Goal: Task Accomplishment & Management: Manage account settings

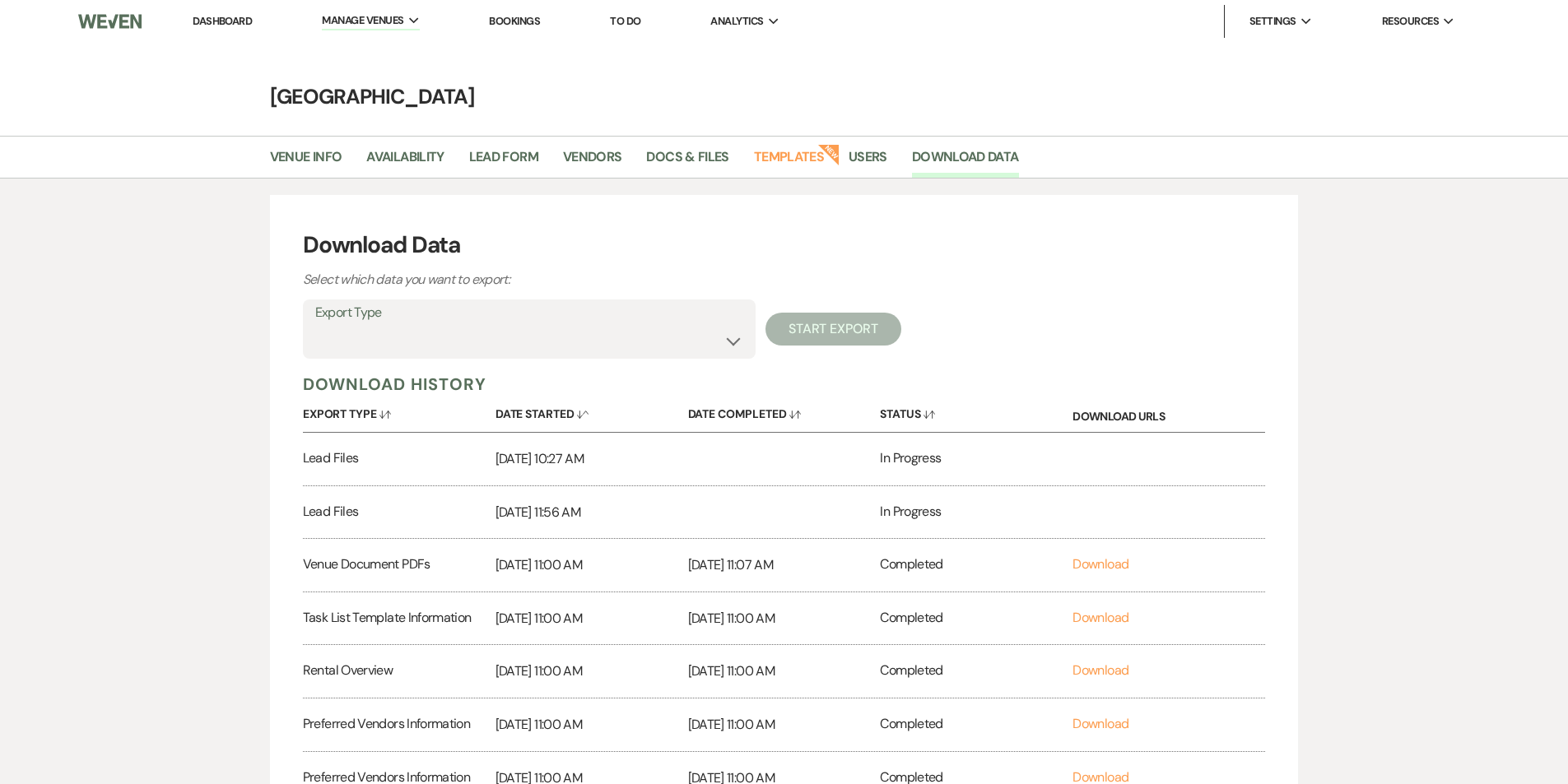
click at [235, 26] on link "Dashboard" at bounding box center [222, 20] width 59 height 14
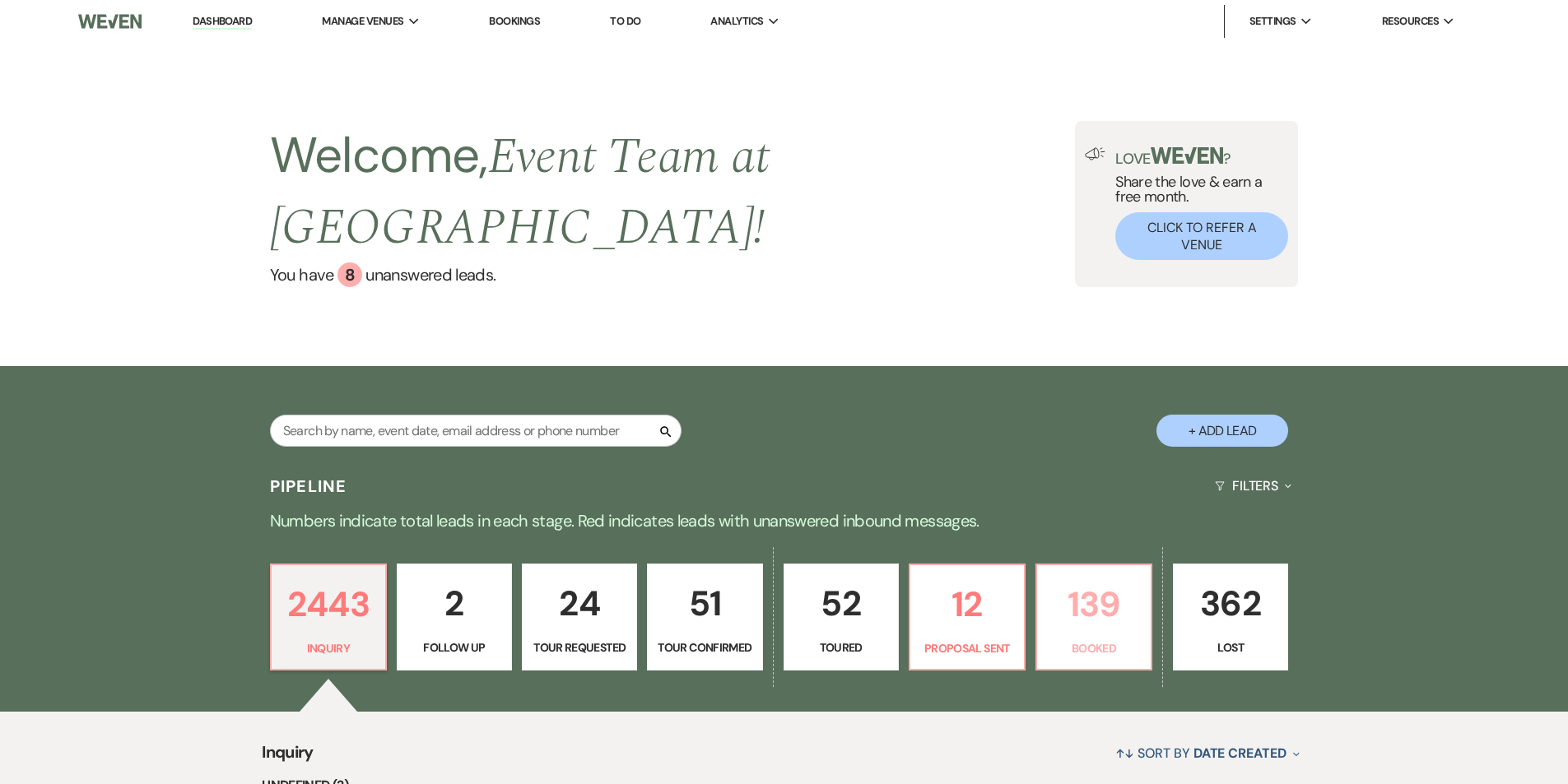
click at [1066, 577] on p "139" at bounding box center [1095, 604] width 94 height 55
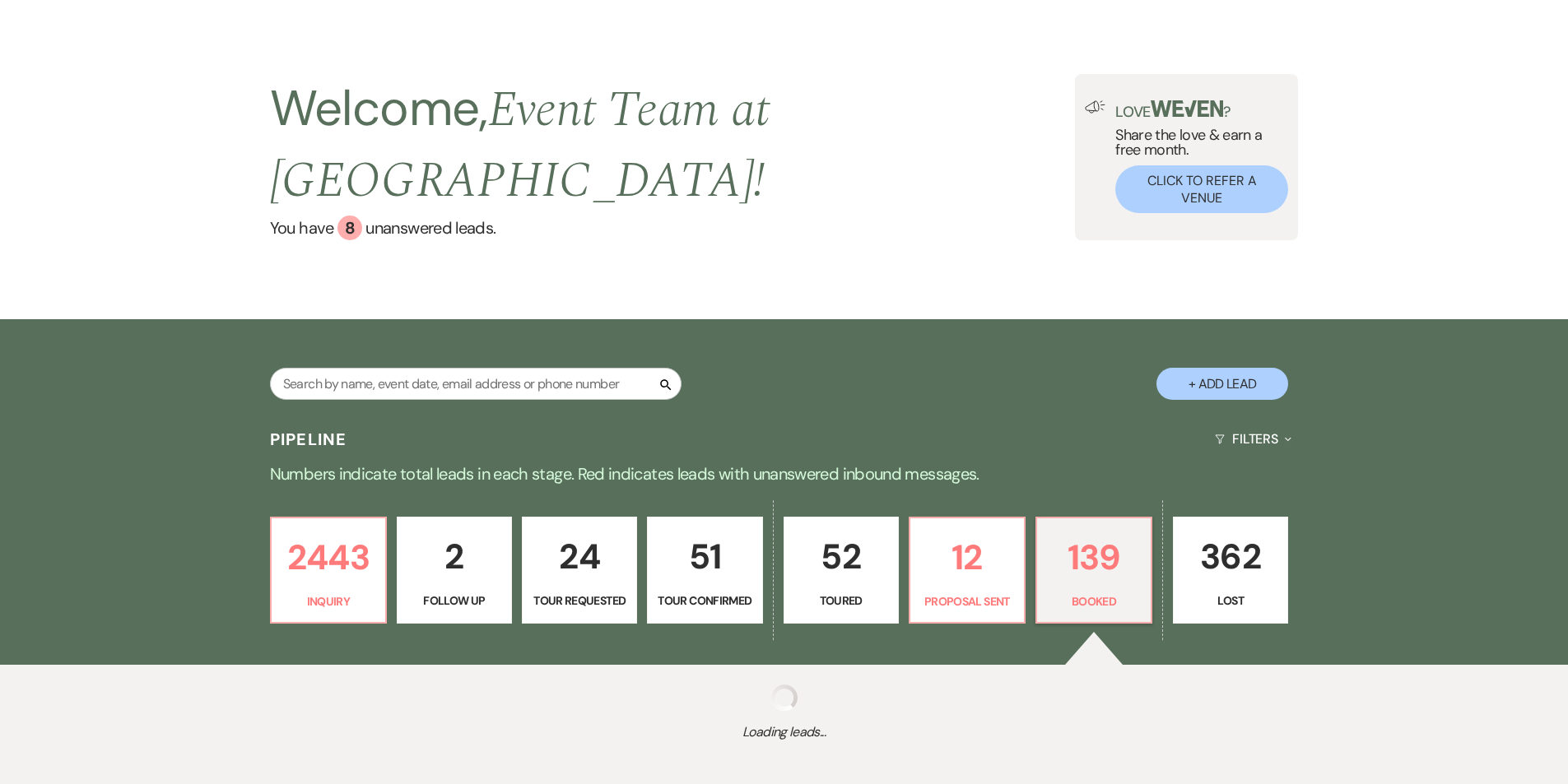
scroll to position [91, 0]
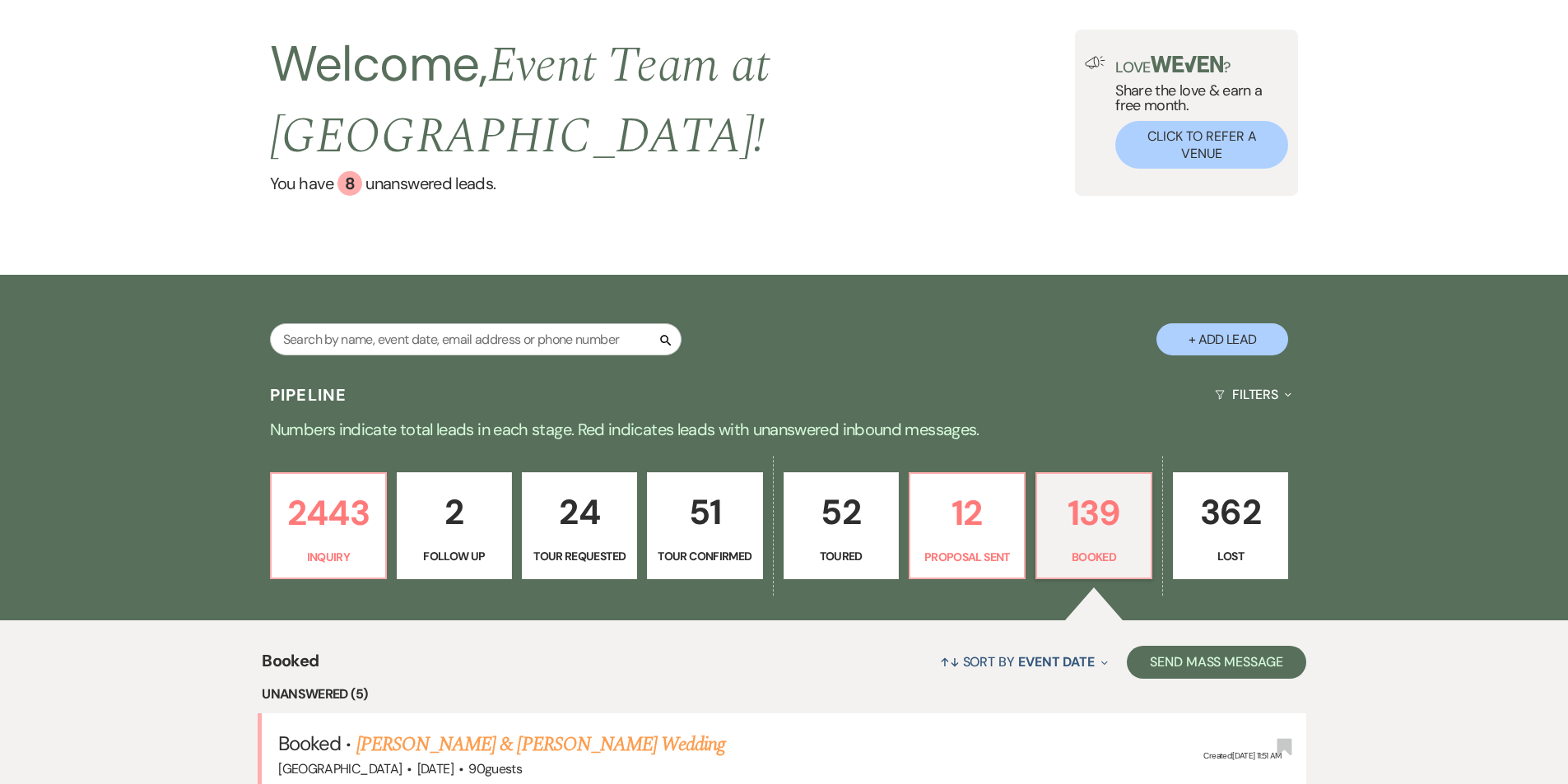
click at [480, 453] on div "2443 Inquiry 2 Follow Up 24 Tour Requested 51 Tour Confirmed 52 Toured 12 Propo…" at bounding box center [784, 536] width 1185 height 167
select select "7"
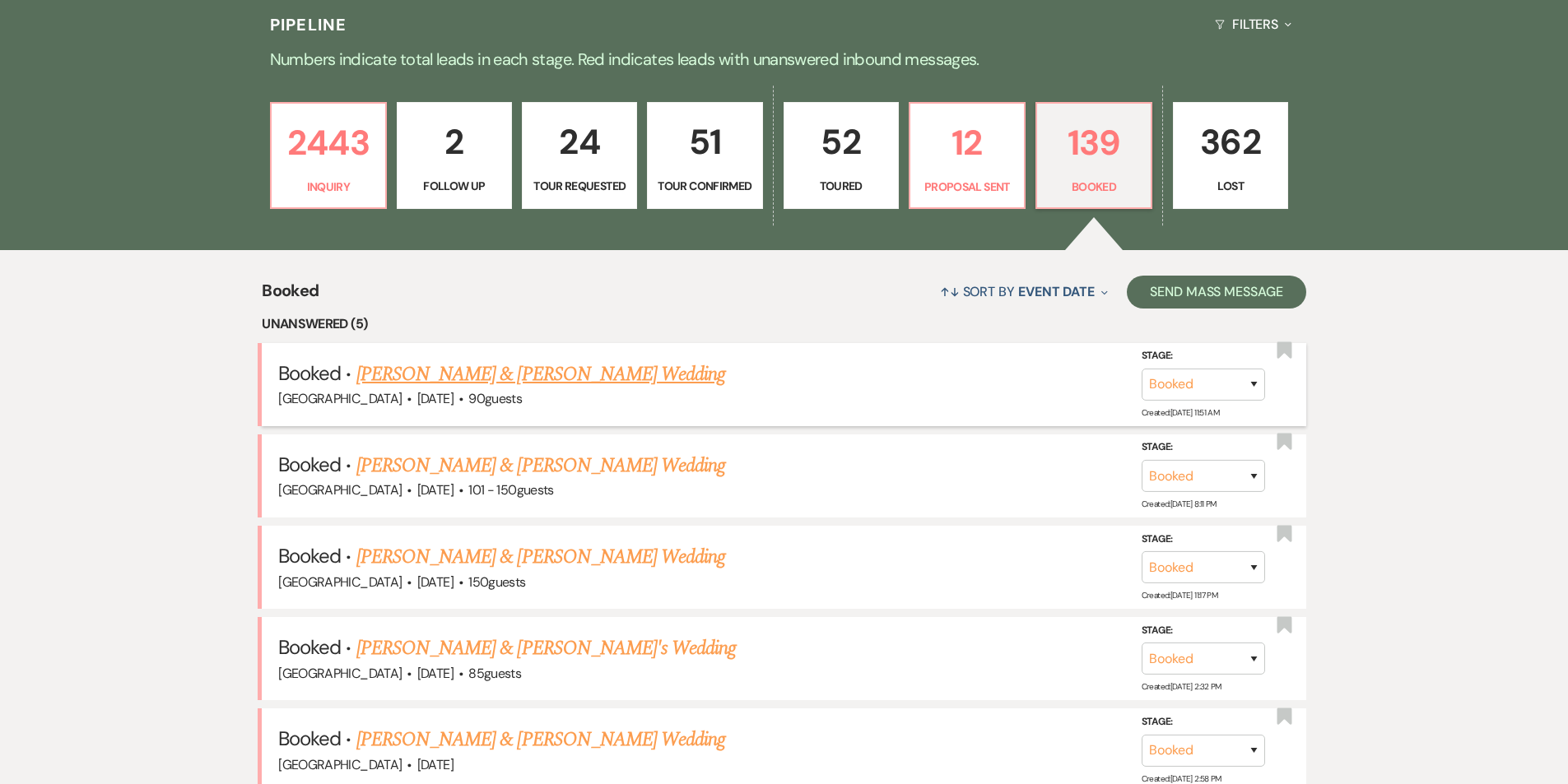
click at [559, 359] on link "[PERSON_NAME] & [PERSON_NAME] Wedding" at bounding box center [540, 374] width 368 height 30
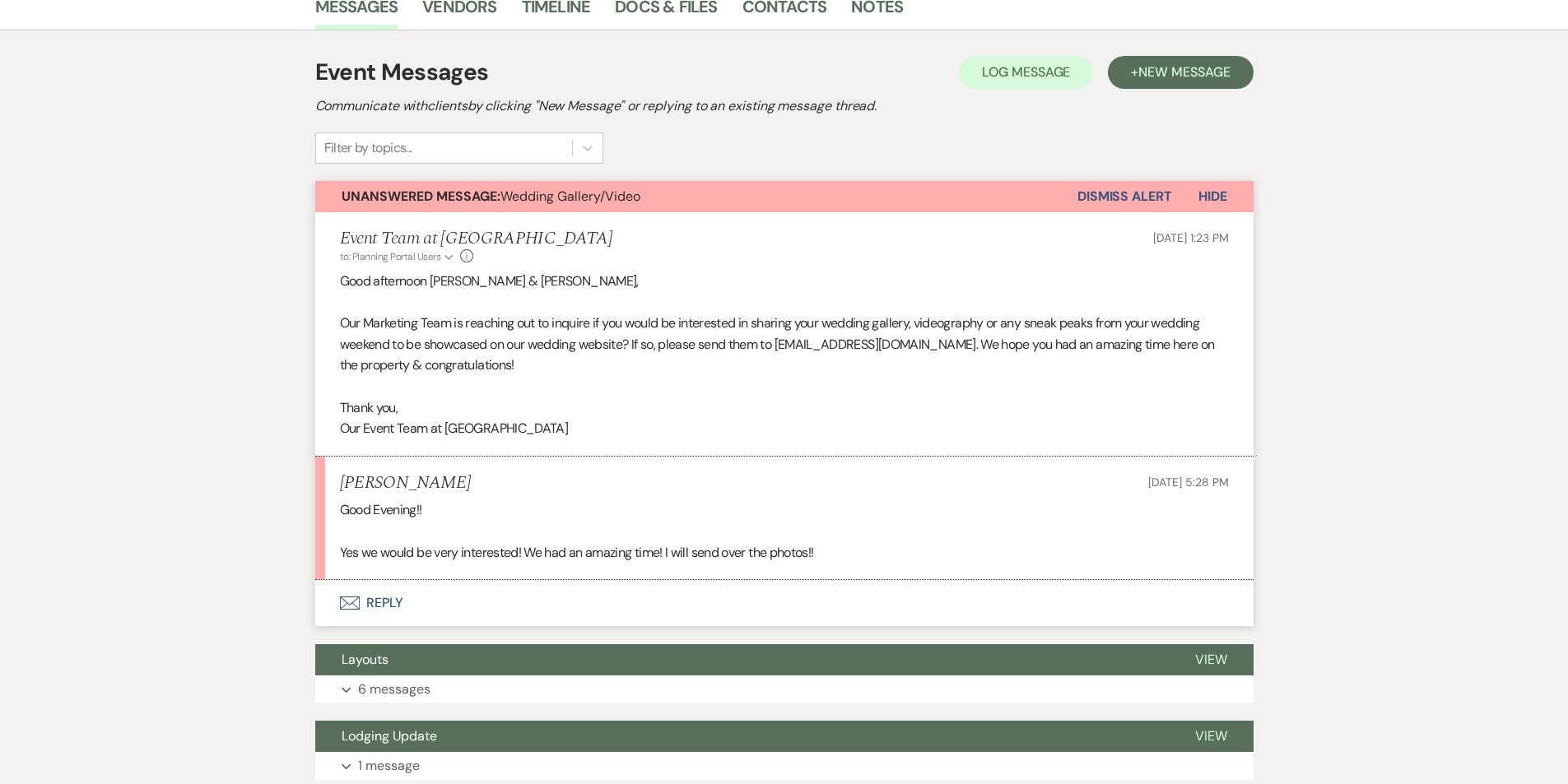
scroll to position [309, 0]
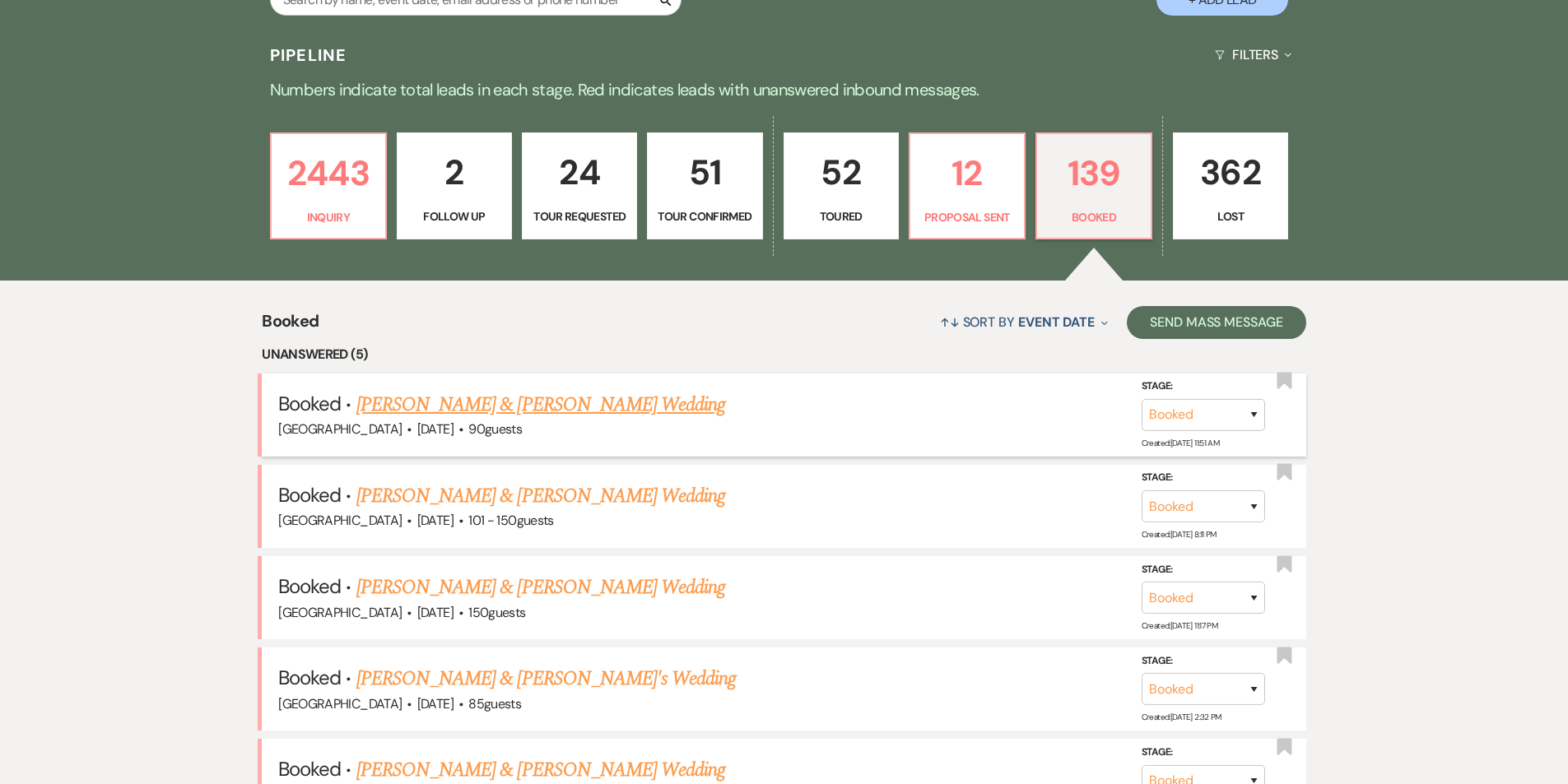
click at [552, 390] on link "[PERSON_NAME] & [PERSON_NAME] Wedding" at bounding box center [540, 405] width 368 height 30
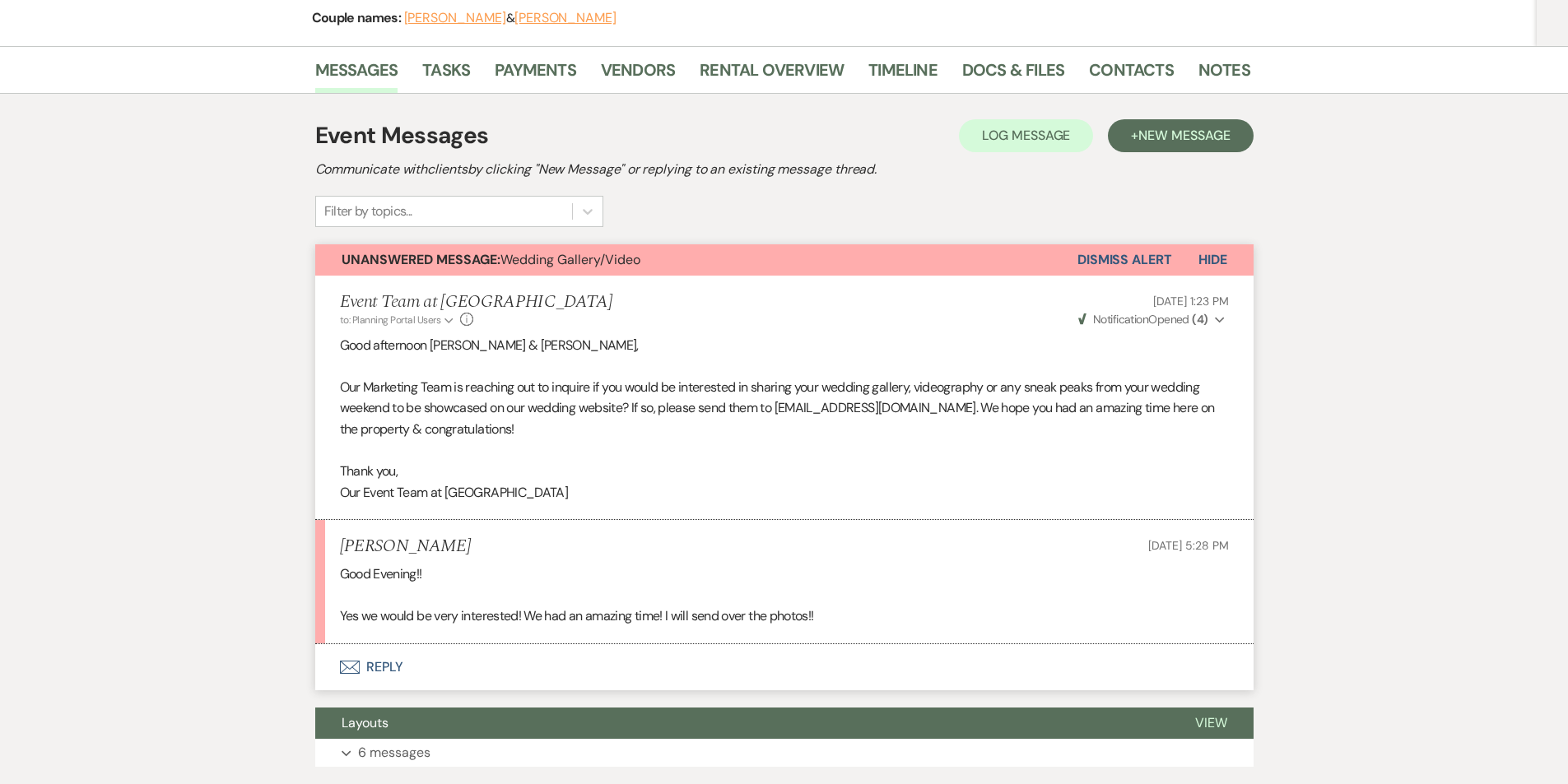
scroll to position [226, 0]
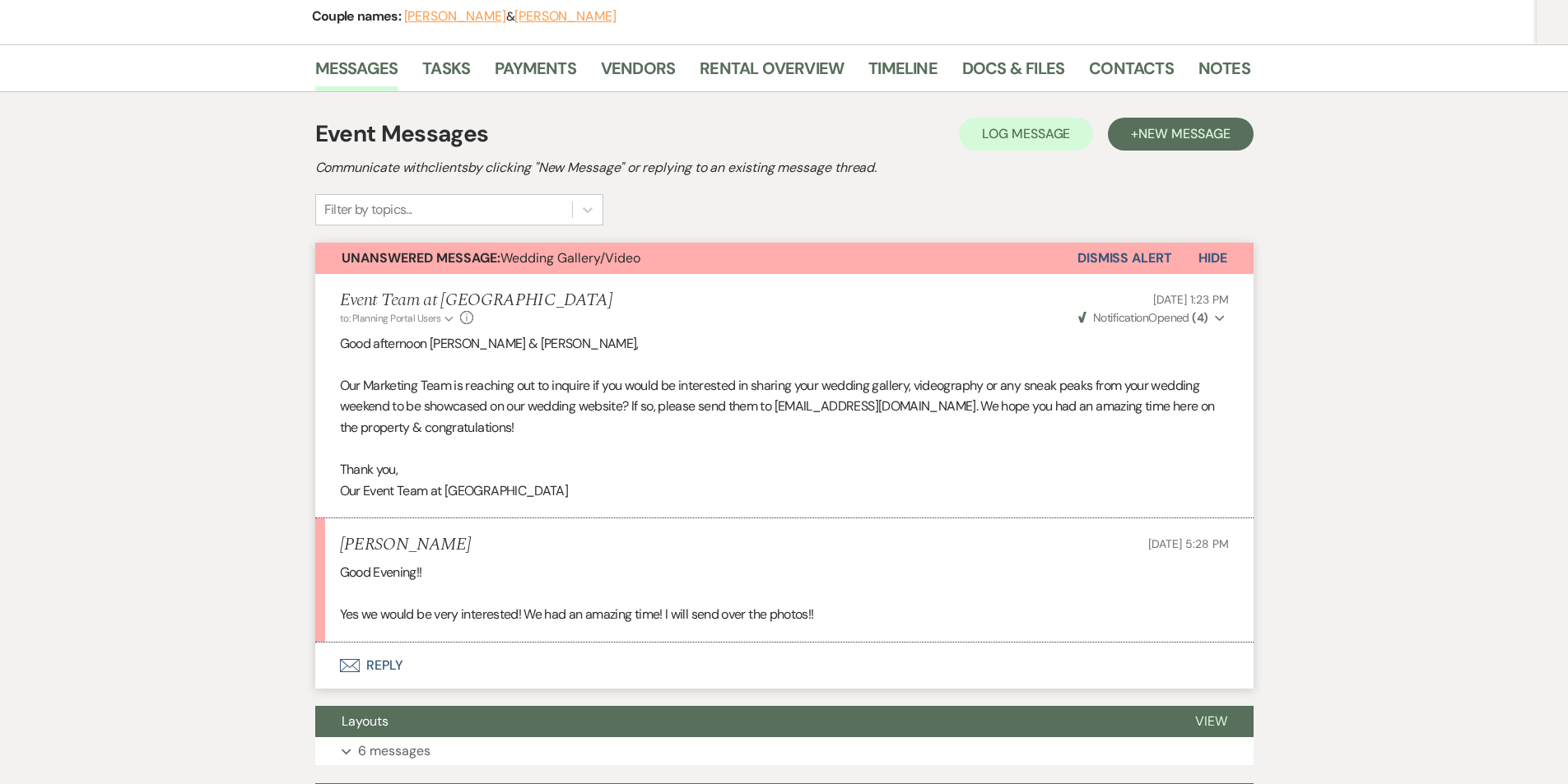
select select "7"
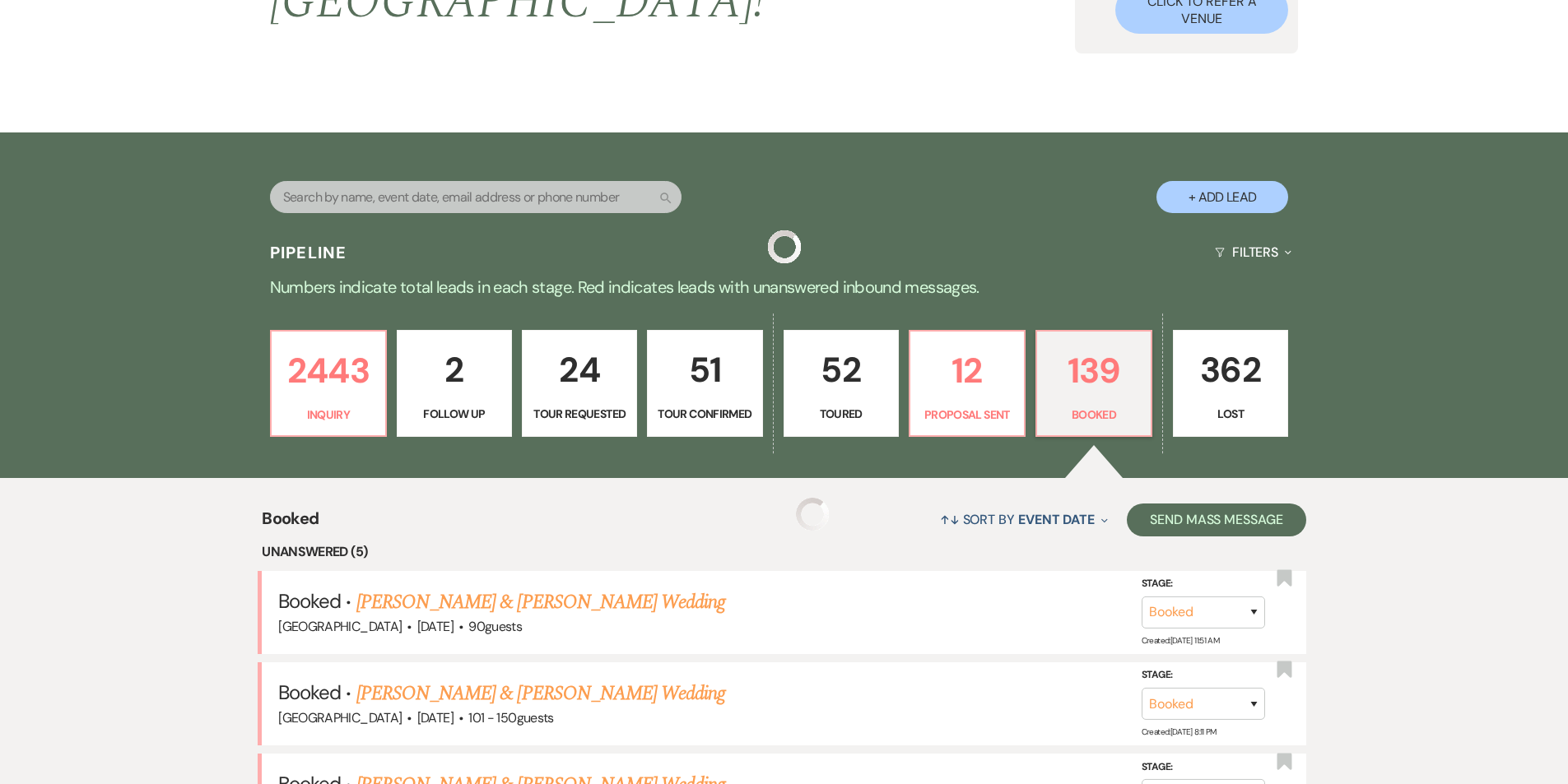
scroll to position [431, 0]
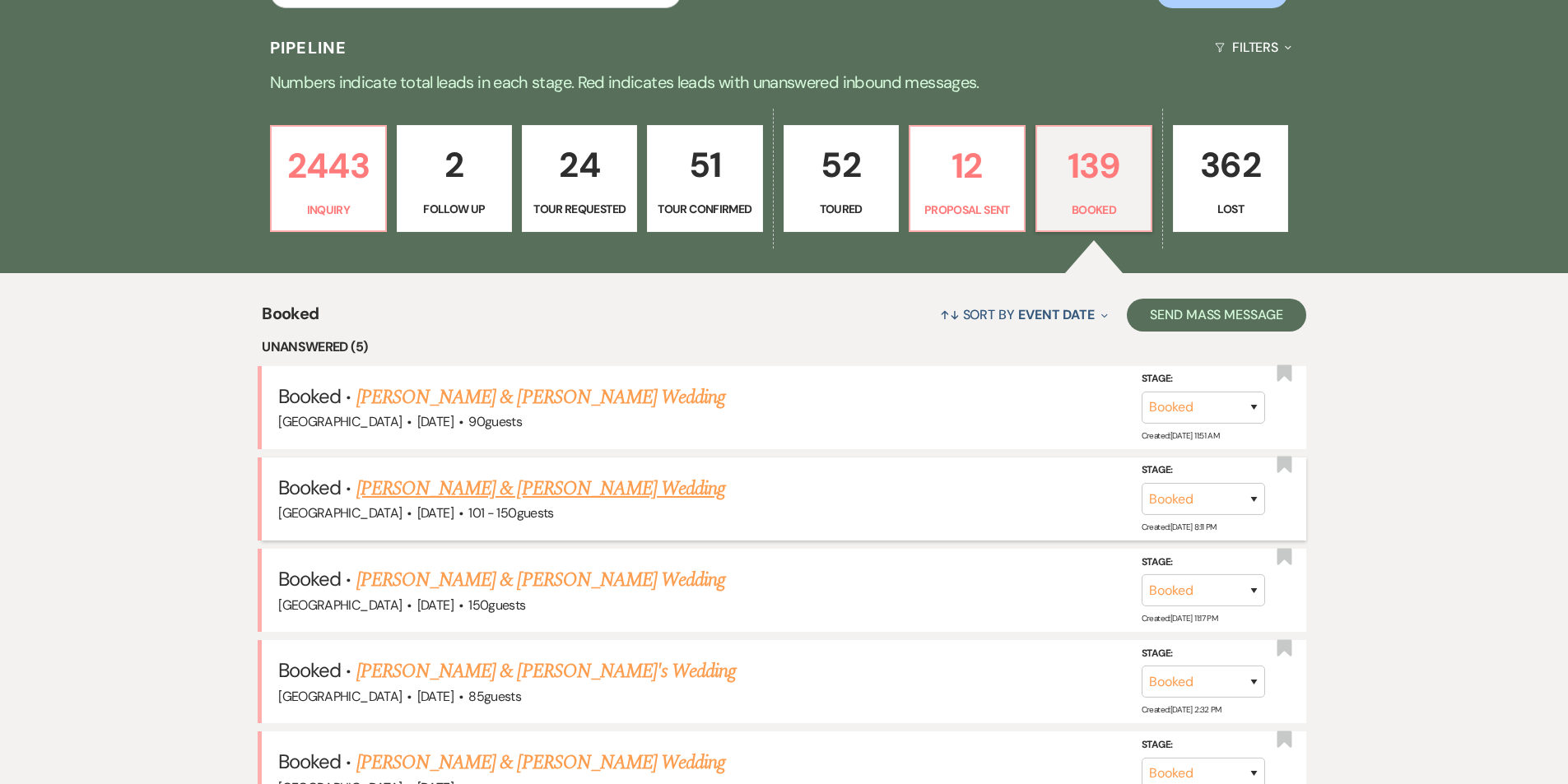
click at [598, 474] on link "[PERSON_NAME] & [PERSON_NAME] Wedding" at bounding box center [540, 489] width 368 height 30
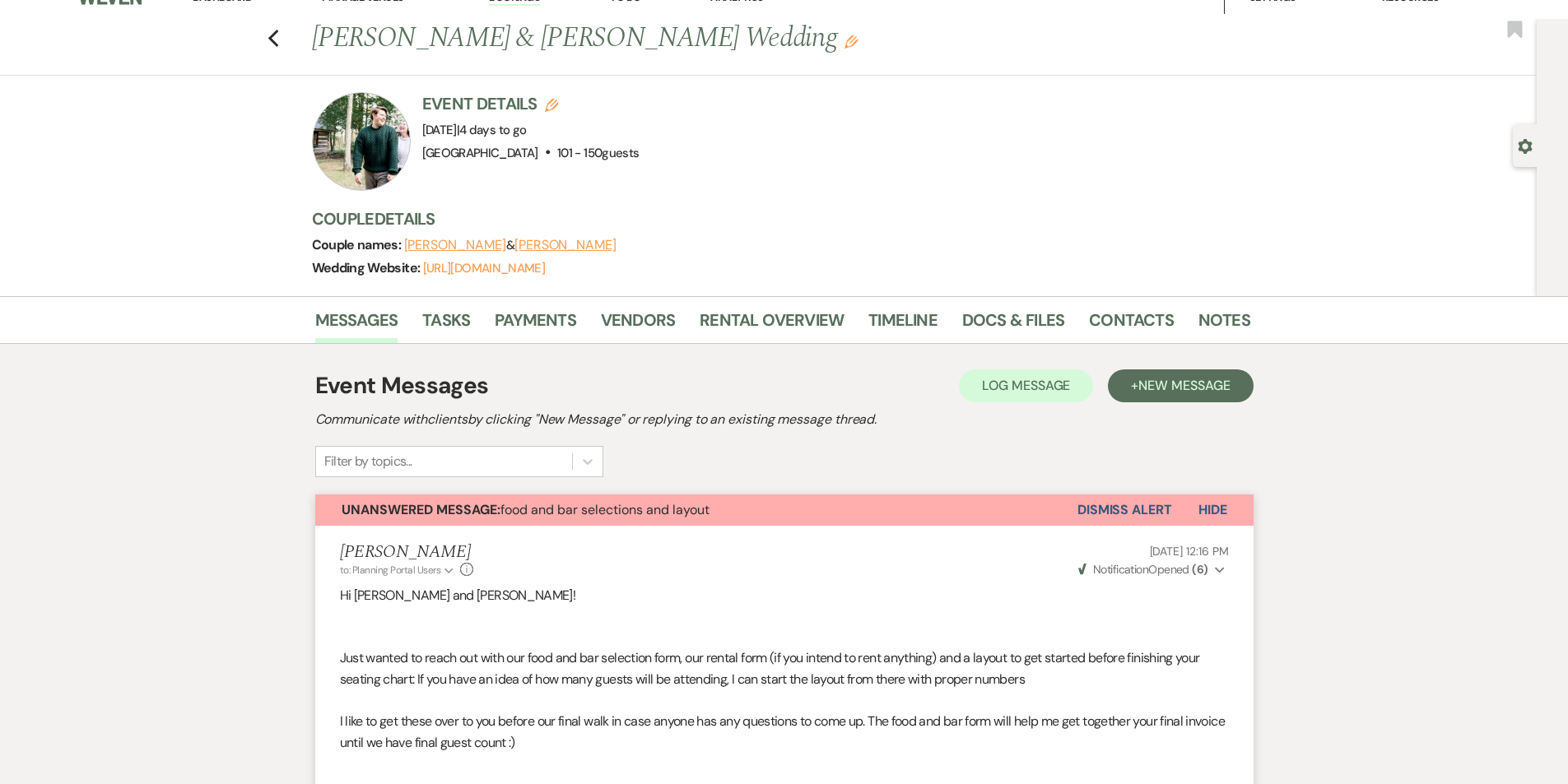
scroll to position [21, 0]
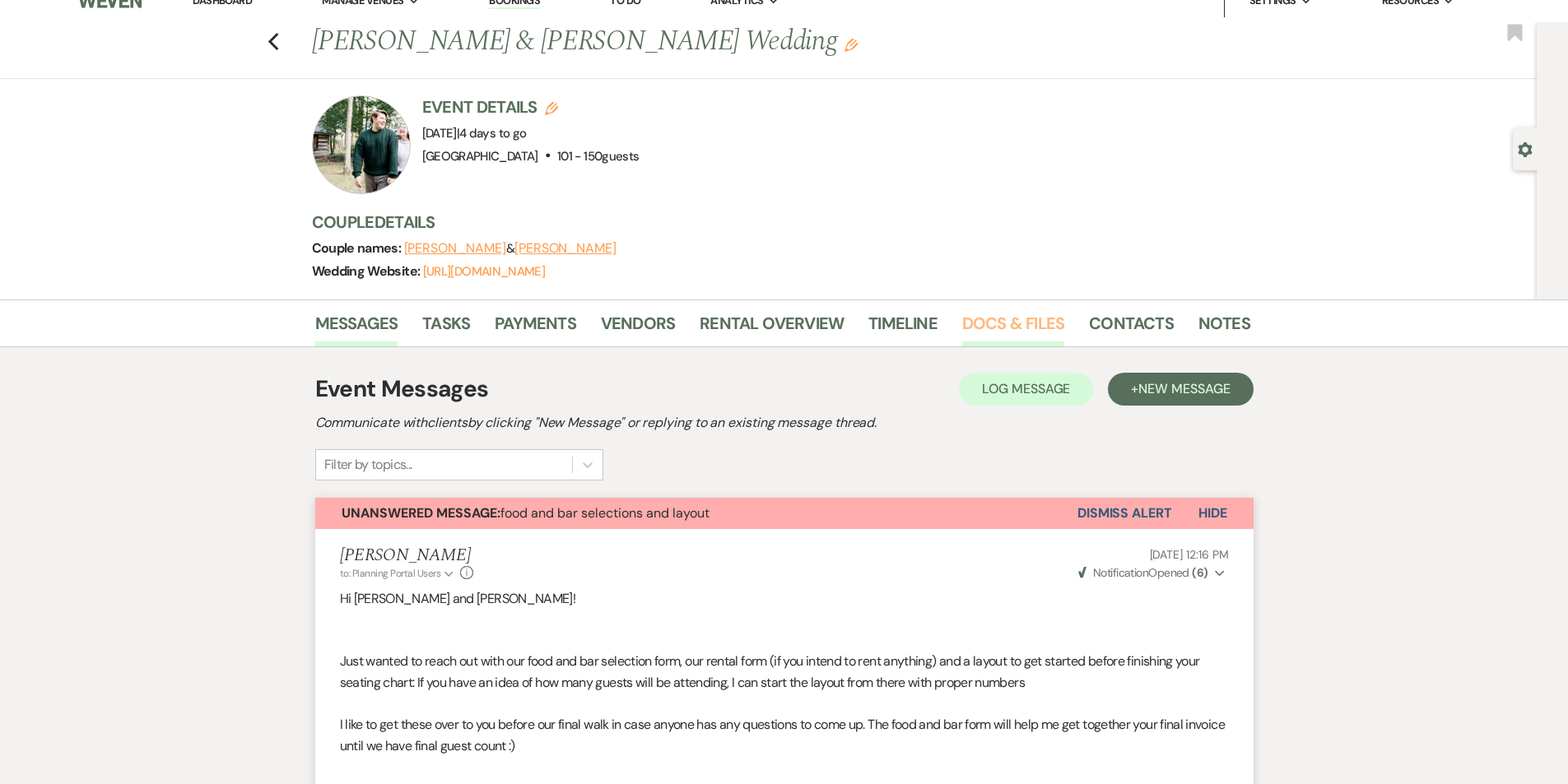
click at [1008, 337] on link "Docs & Files" at bounding box center [1013, 329] width 102 height 36
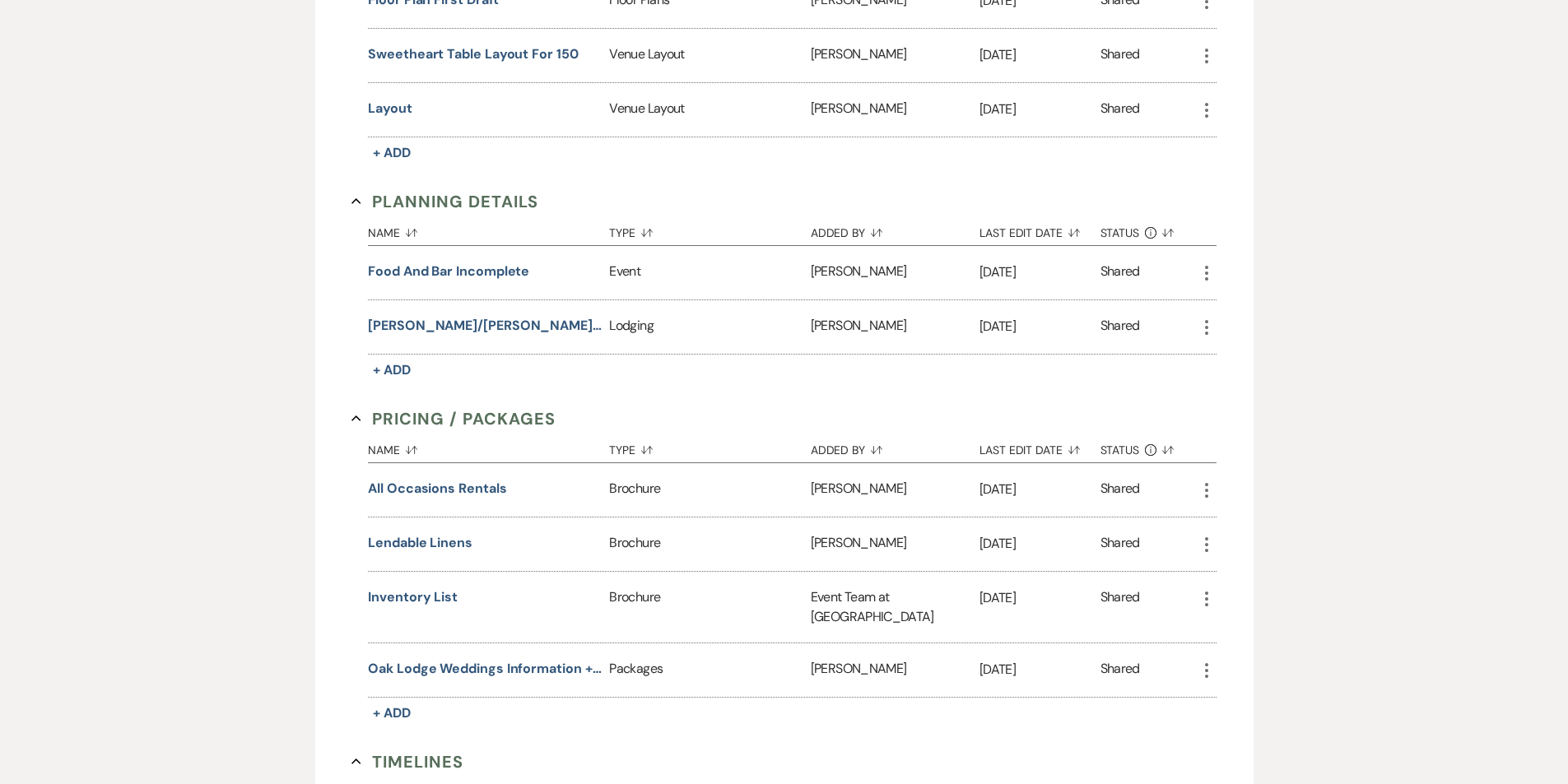
scroll to position [1544, 0]
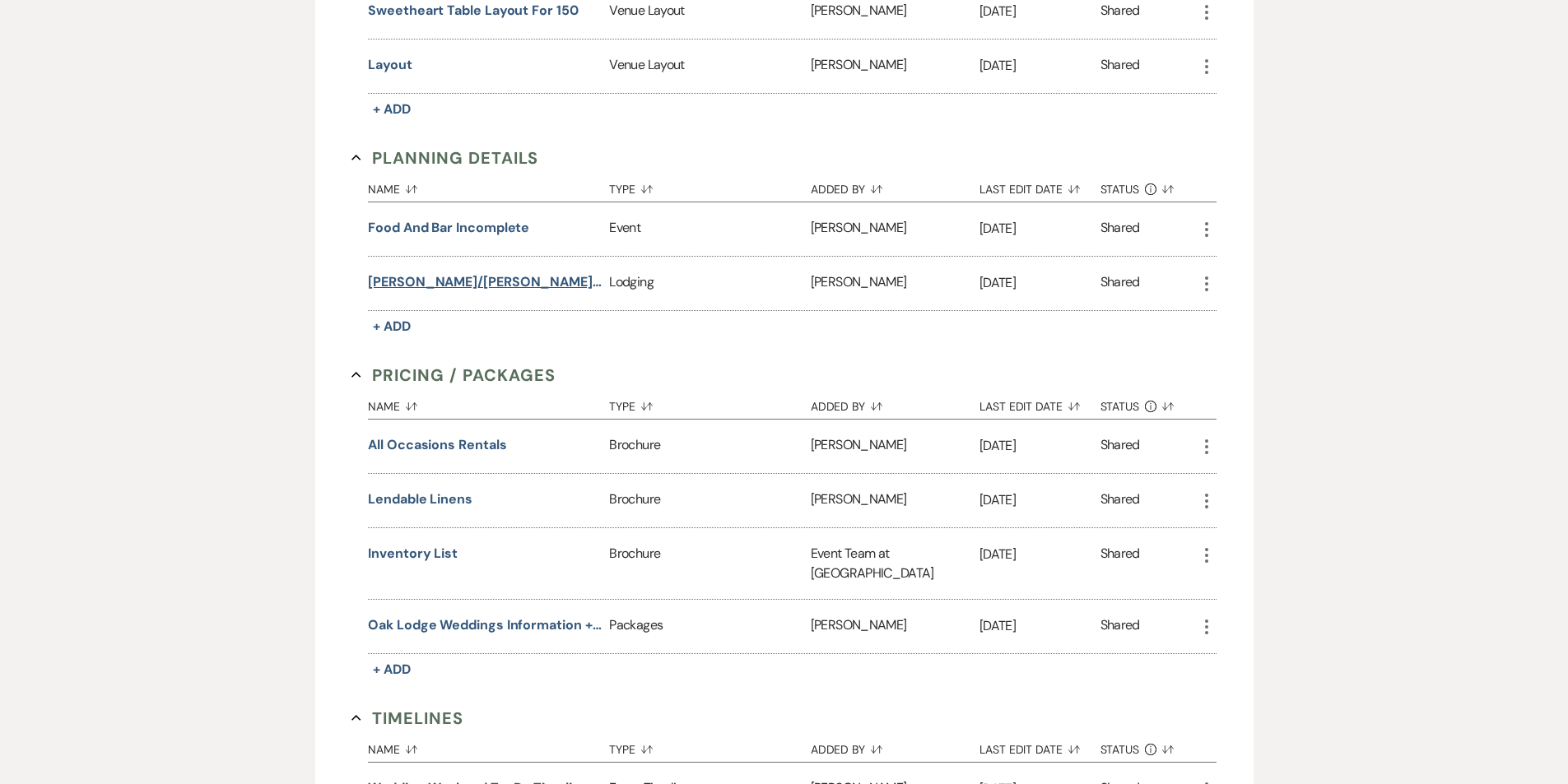
click at [553, 272] on button "[PERSON_NAME]/[PERSON_NAME] Accommodations" at bounding box center [484, 282] width 234 height 20
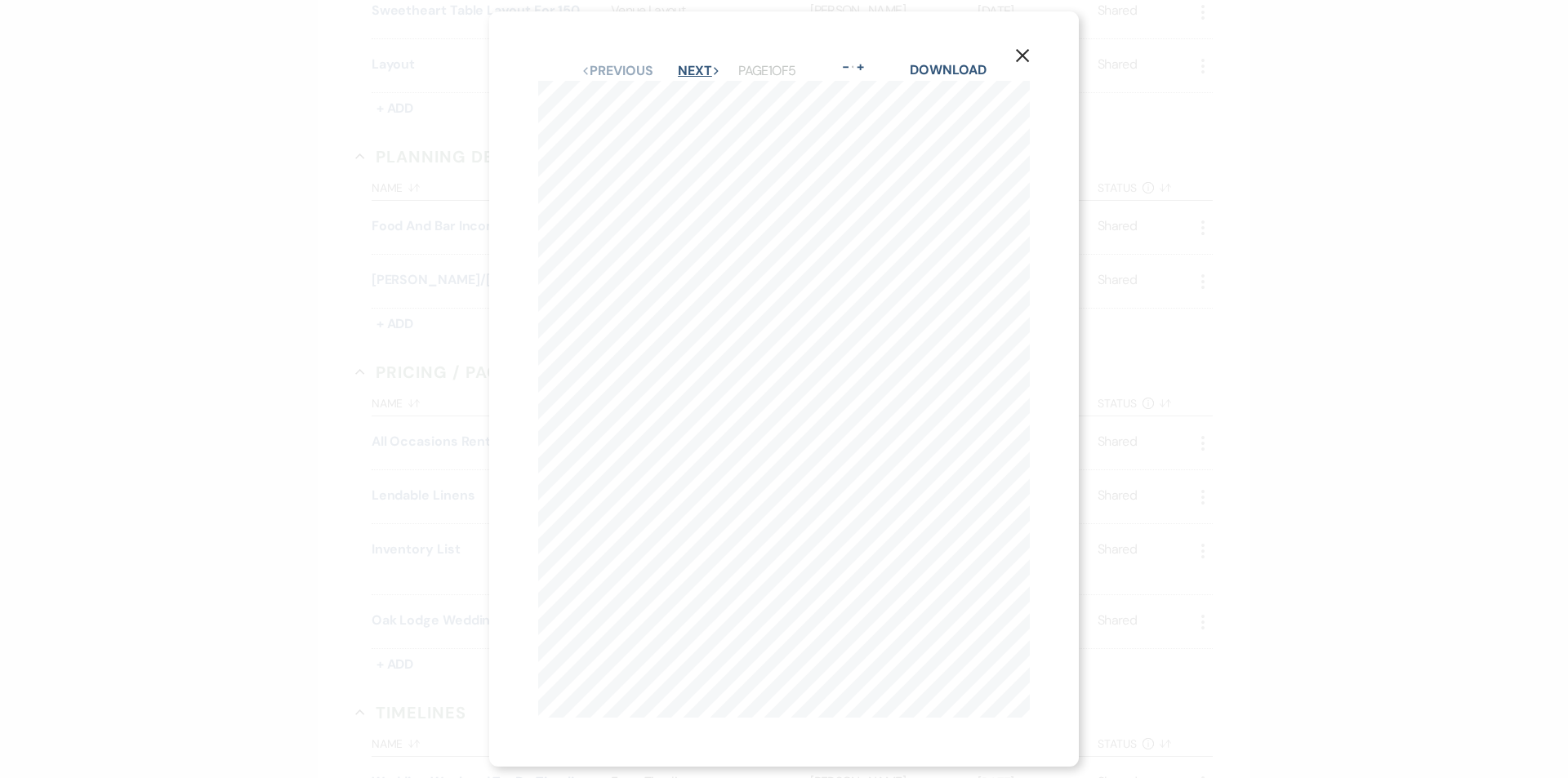
click at [714, 67] on icon "Next" at bounding box center [716, 71] width 8 height 8
click at [714, 67] on icon "Next" at bounding box center [715, 71] width 8 height 8
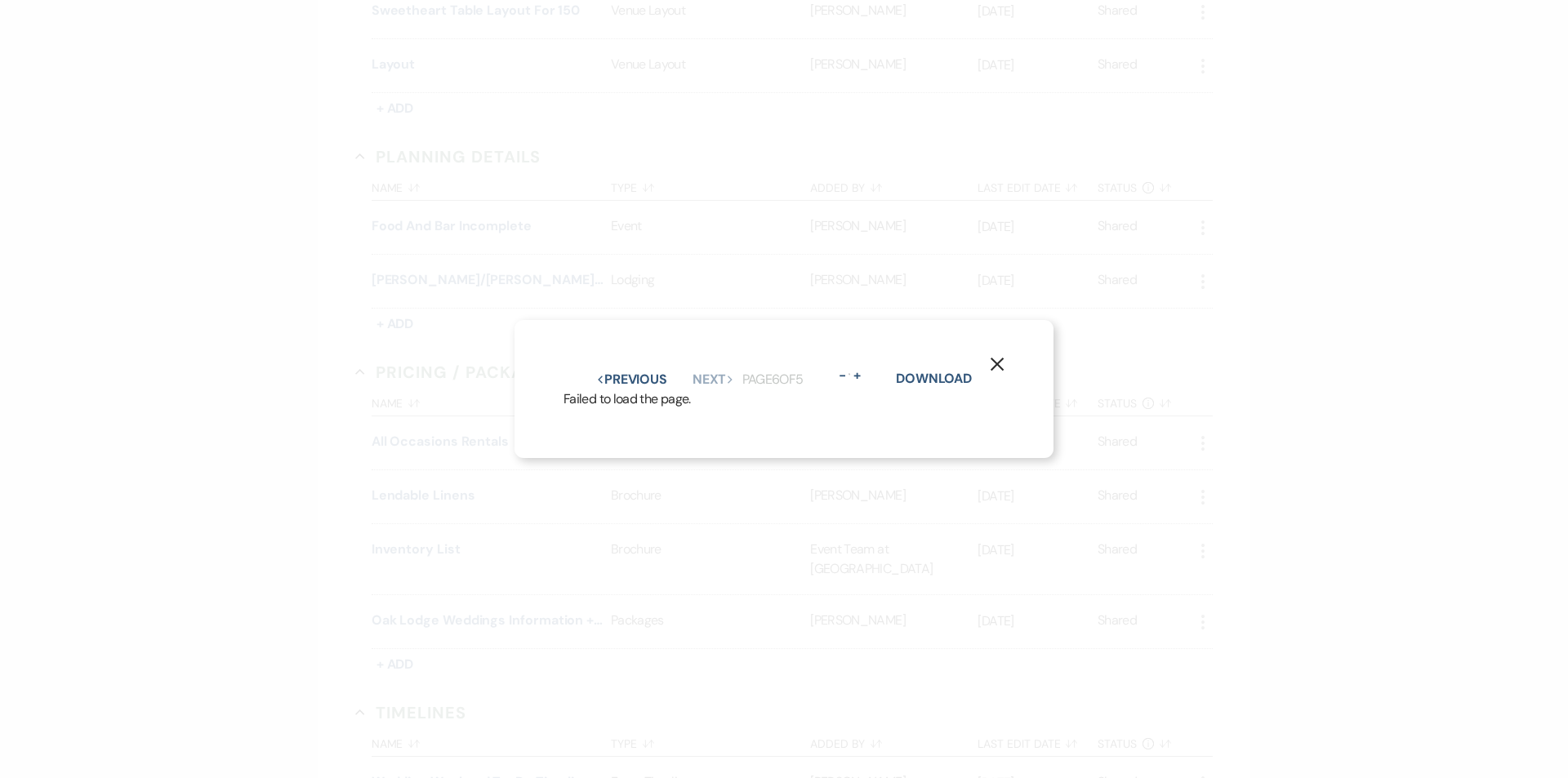
click at [1003, 363] on icon "X" at bounding box center [997, 364] width 14 height 14
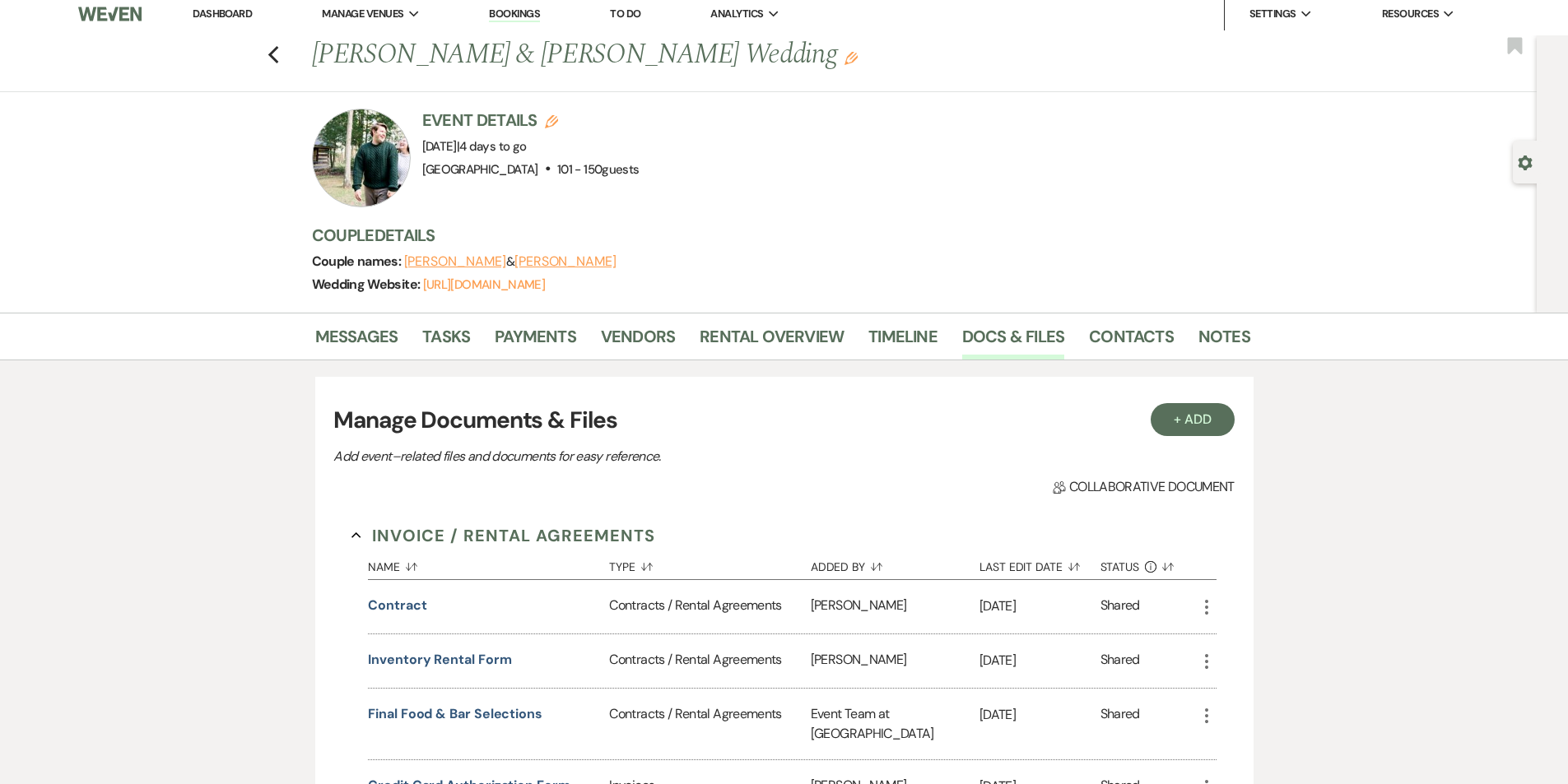
scroll to position [0, 0]
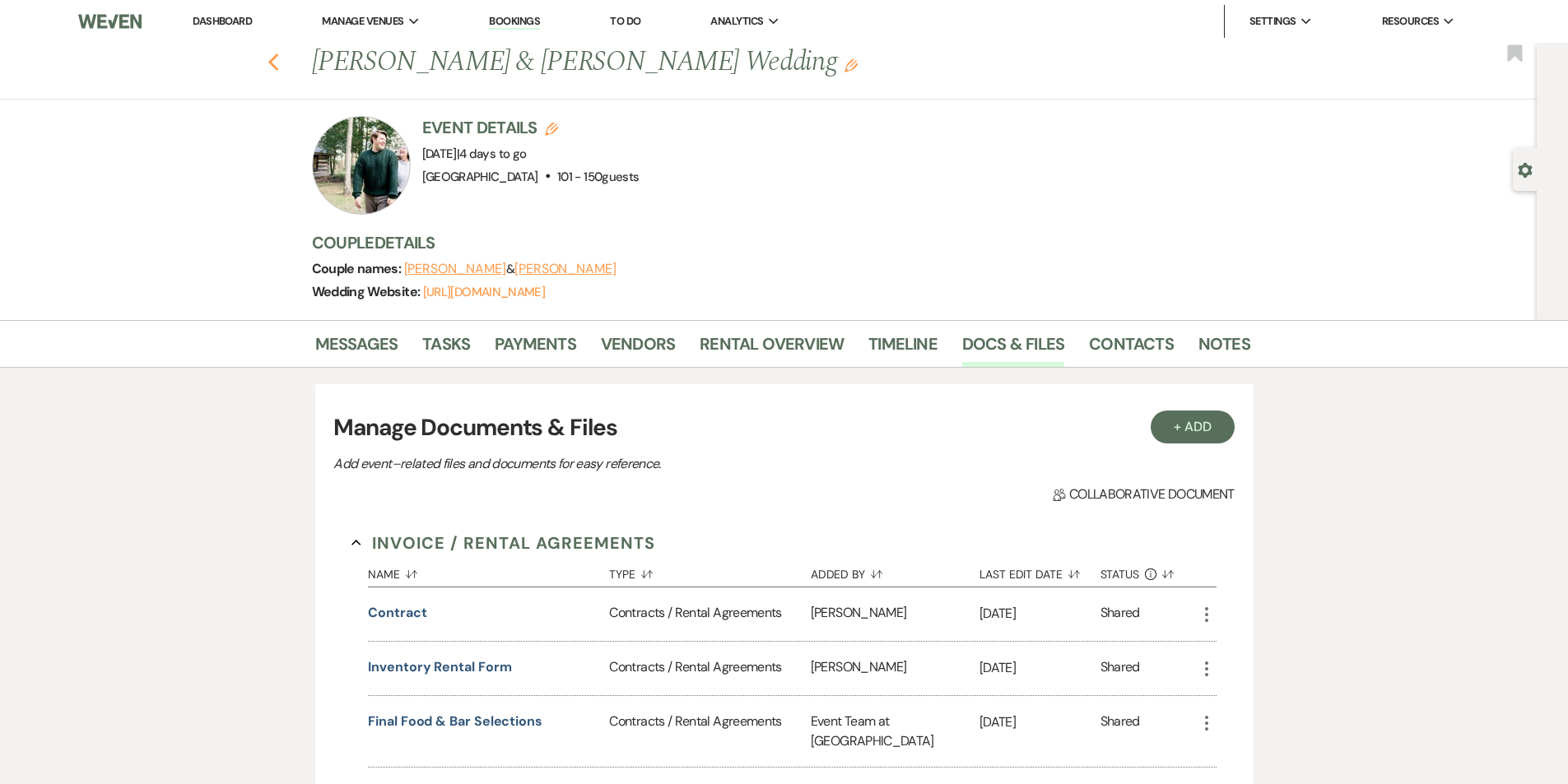
click at [280, 60] on icon "Previous" at bounding box center [273, 62] width 13 height 20
select select "7"
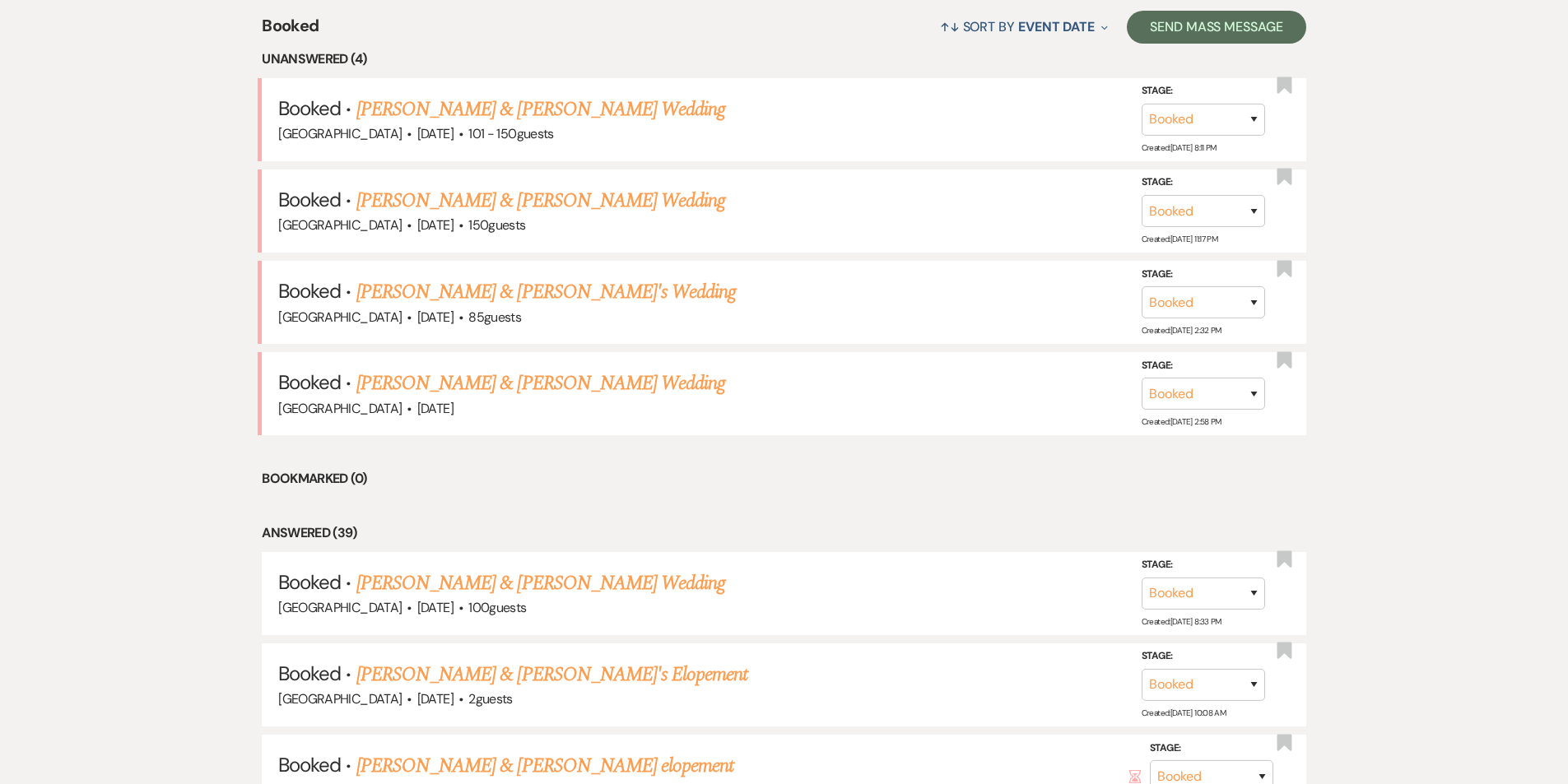
scroll to position [308, 0]
